Goal: Book appointment/travel/reservation

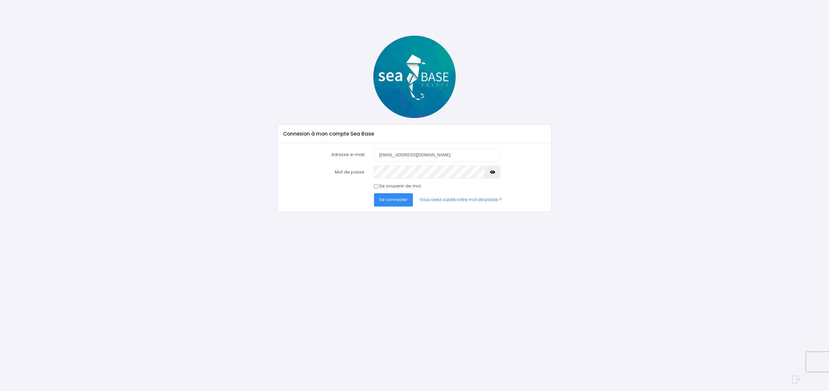
type input "stephane.bidal@gmail.com"
click at [492, 172] on icon "button" at bounding box center [492, 172] width 5 height 0
click at [376, 186] on input "Se souvenir de moi" at bounding box center [376, 186] width 4 height 4
checkbox input "true"
click at [392, 201] on span "Se connecter" at bounding box center [393, 199] width 29 height 6
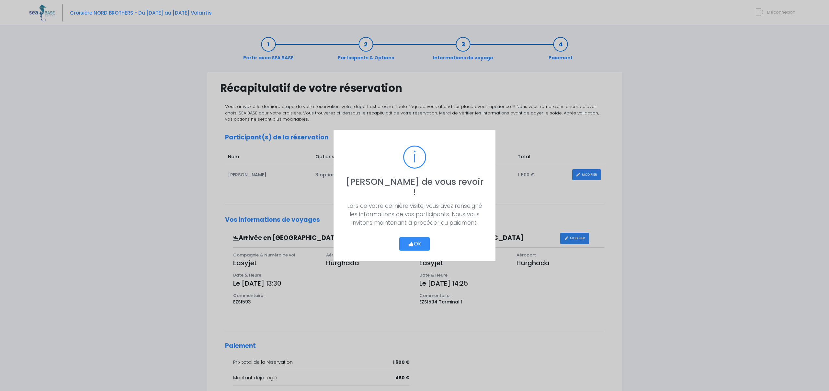
click at [415, 241] on button "Ok" at bounding box center [414, 244] width 30 height 14
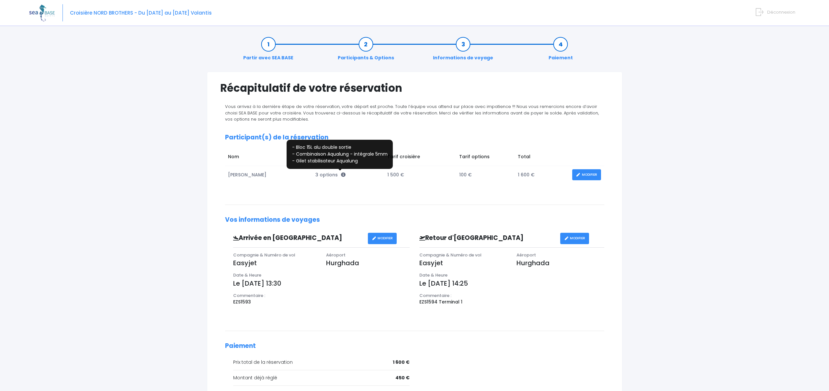
click at [341, 174] on icon at bounding box center [343, 174] width 5 height 5
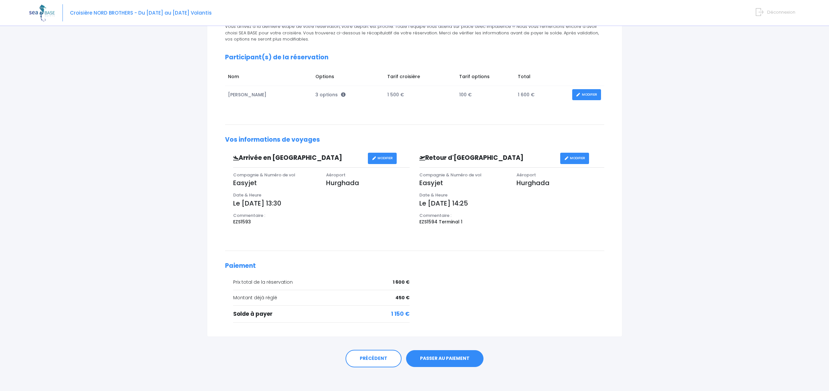
scroll to position [80, 0]
click at [440, 356] on link "PASSER AU PAIEMENT" at bounding box center [444, 358] width 77 height 17
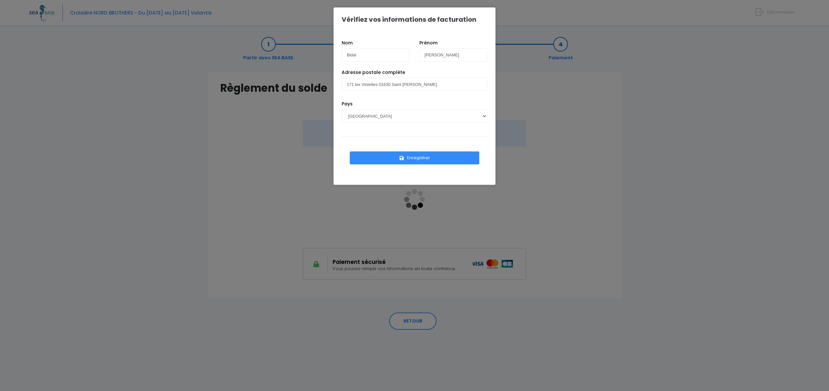
click at [414, 157] on button "Enregistrer" at bounding box center [415, 157] width 130 height 13
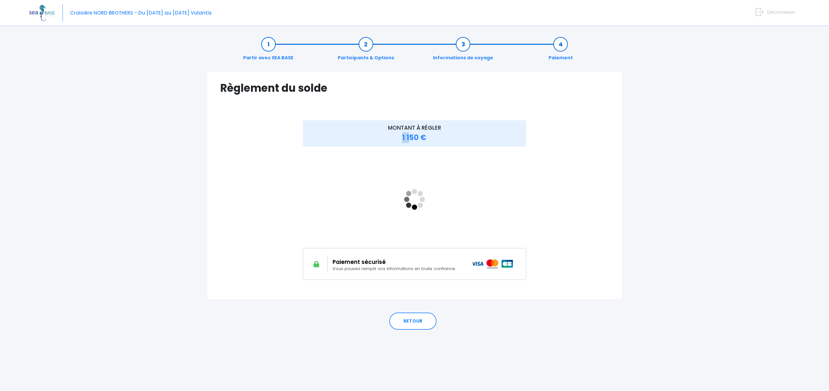
drag, startPoint x: 411, startPoint y: 137, endPoint x: 397, endPoint y: 136, distance: 13.6
click at [397, 136] on div "MONTANT À RÉGLER 1 150 €" at bounding box center [415, 133] width 224 height 26
click at [441, 135] on div "MONTANT À RÉGLER 1 150 €" at bounding box center [415, 133] width 224 height 26
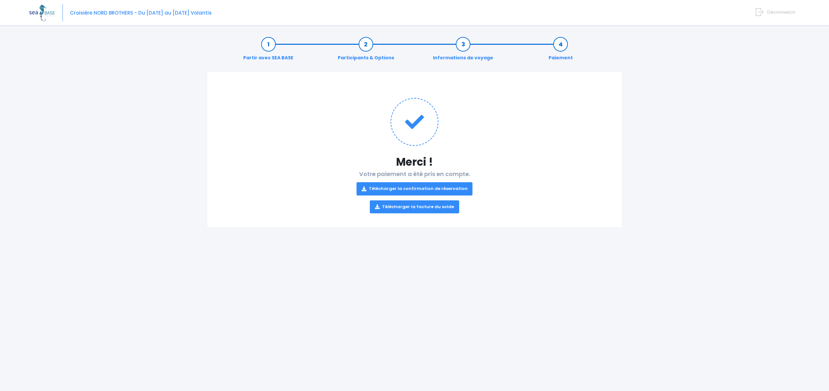
click at [423, 189] on link "Télécharger la confirmation de réservation" at bounding box center [415, 188] width 116 height 13
click at [423, 207] on link "Télécharger la facture du solde" at bounding box center [414, 206] width 89 height 13
click at [368, 45] on link "Participants & Options" at bounding box center [366, 51] width 63 height 20
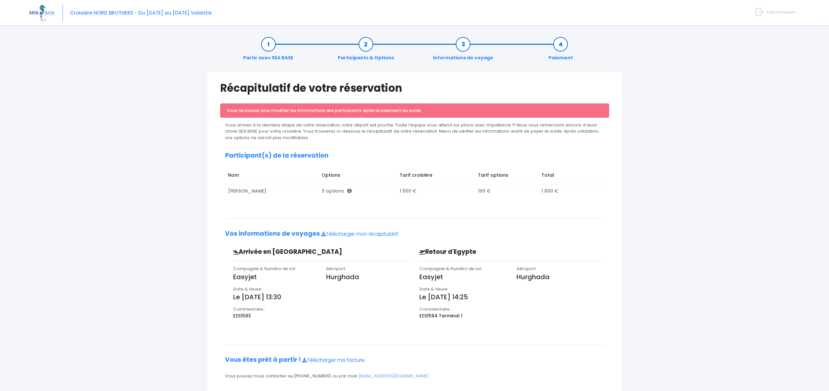
click at [266, 44] on link "Partir avec SEA BASE" at bounding box center [268, 51] width 57 height 20
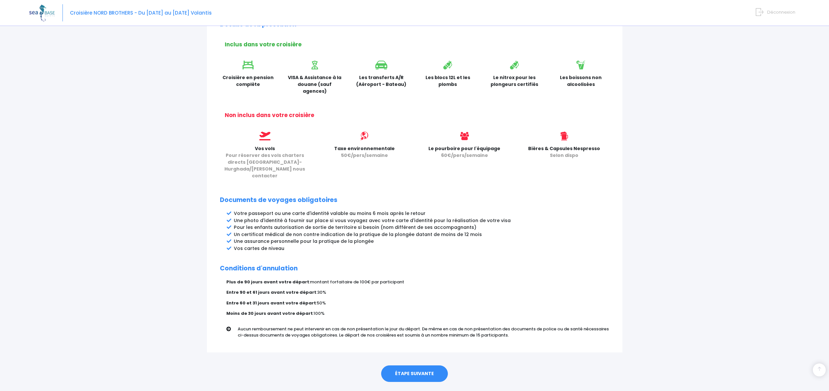
scroll to position [191, 0]
click at [416, 365] on link "ÉTAPE SUIVANTE" at bounding box center [414, 373] width 67 height 17
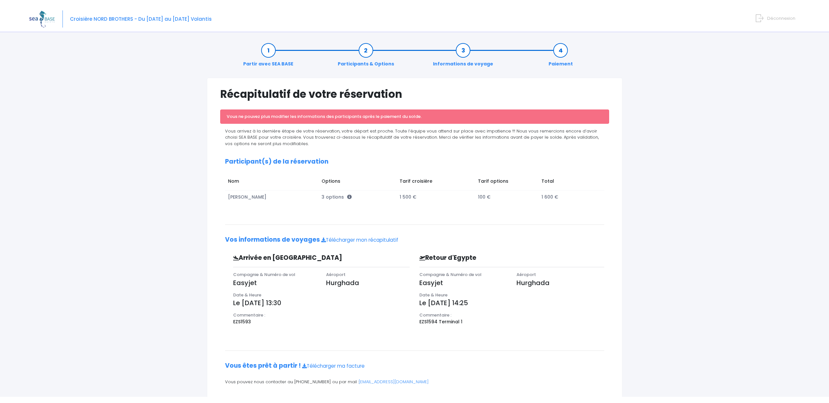
scroll to position [4, 0]
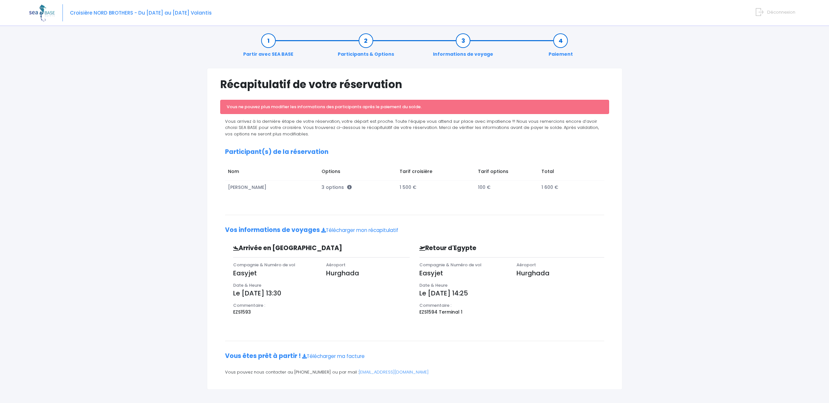
click at [41, 13] on img at bounding box center [42, 13] width 26 height 17
